Goal: Contribute content

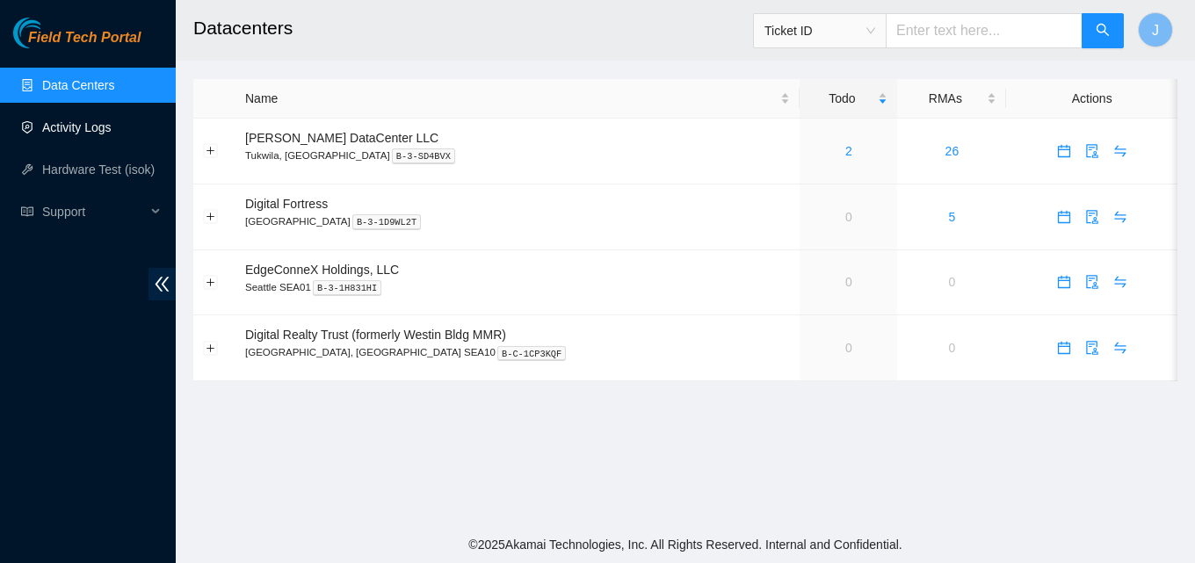
click at [106, 134] on link "Activity Logs" at bounding box center [76, 127] width 69 height 14
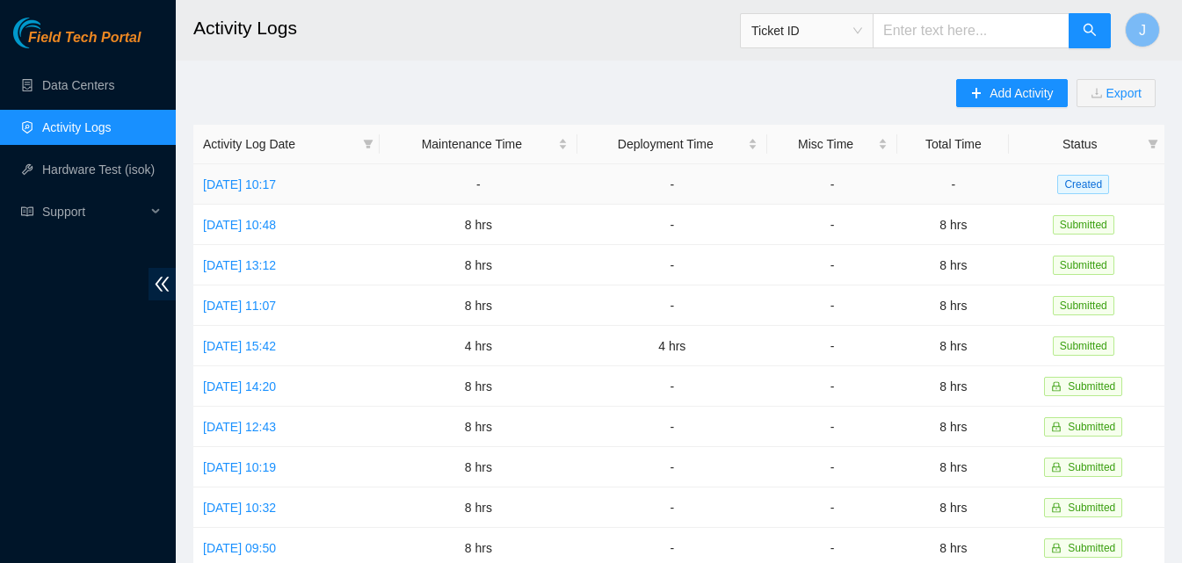
click at [317, 192] on td "[DATE] 10:17" at bounding box center [286, 184] width 186 height 40
click at [276, 189] on link "[DATE] 10:17" at bounding box center [239, 184] width 73 height 14
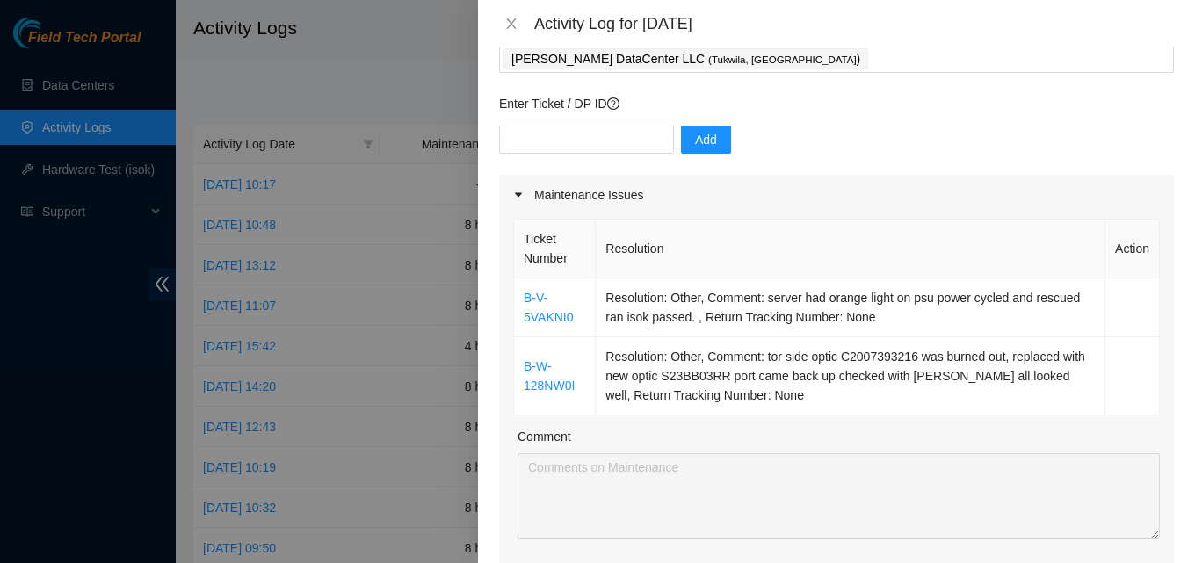
scroll to position [351, 0]
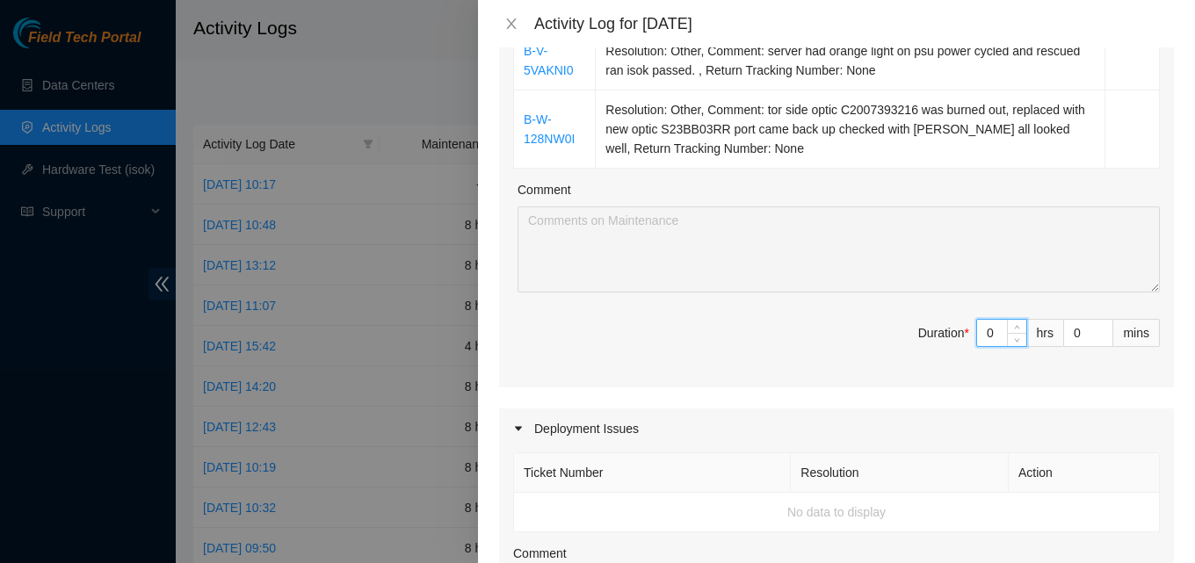
drag, startPoint x: 967, startPoint y: 329, endPoint x: 983, endPoint y: 336, distance: 17.3
click at [977, 329] on input "0" at bounding box center [1001, 333] width 49 height 26
click at [991, 339] on input "0" at bounding box center [1001, 333] width 49 height 26
type input "8"
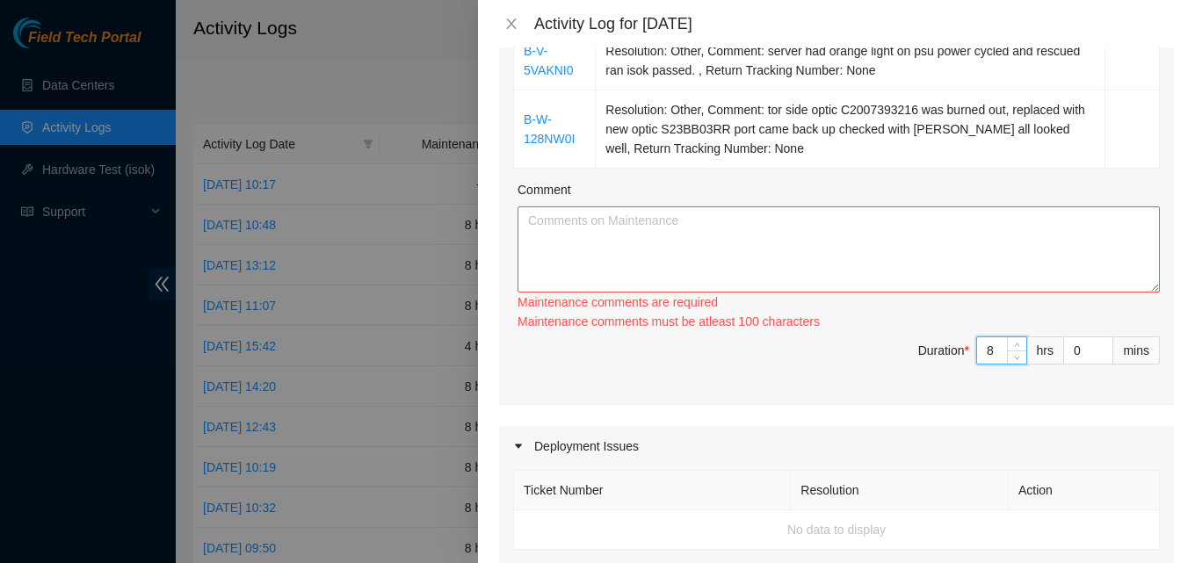
type input "8"
click at [880, 264] on textarea "Comment" at bounding box center [838, 249] width 642 height 86
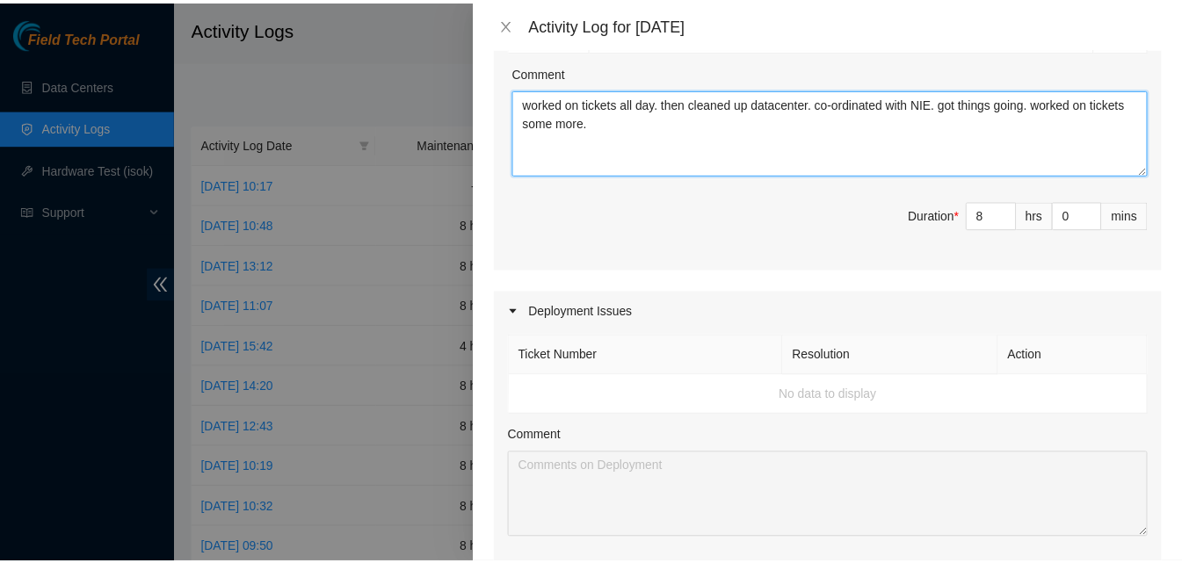
scroll to position [966, 0]
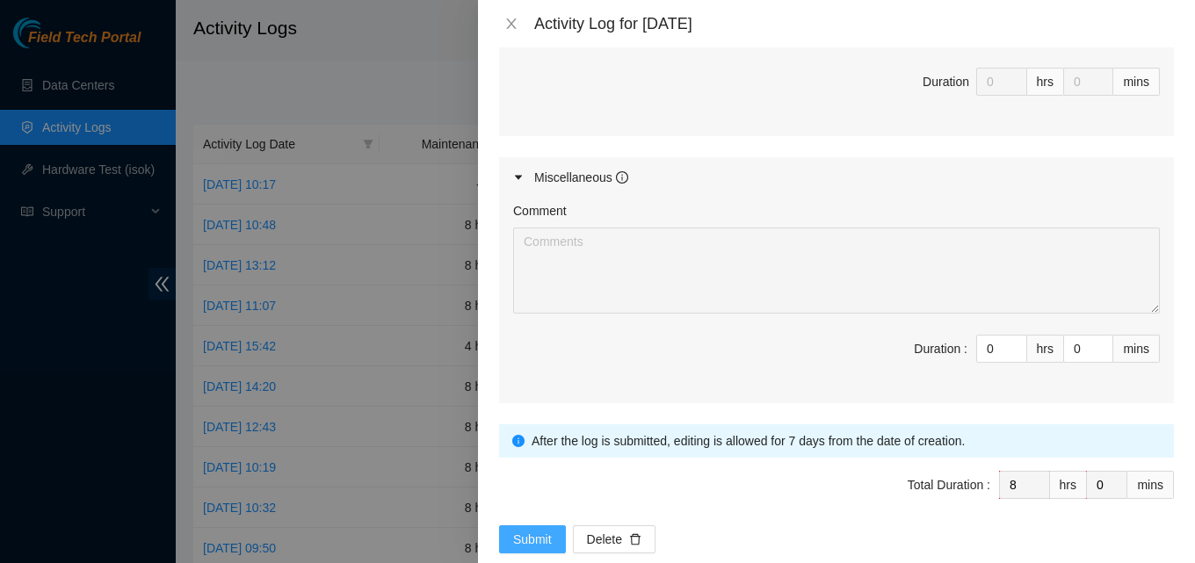
type textarea "worked on tickets all day. then cleaned up datacenter. co-ordinated with NIE. g…"
click at [535, 532] on span "Submit" at bounding box center [532, 539] width 39 height 19
